Goal: Entertainment & Leisure: Consume media (video, audio)

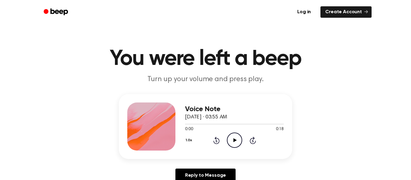
click at [235, 138] on icon "Play Audio" at bounding box center [234, 140] width 15 height 15
click at [236, 136] on icon "Play Audio" at bounding box center [234, 140] width 15 height 15
click at [239, 137] on icon "Play Audio" at bounding box center [234, 140] width 15 height 15
